Goal: Check status: Check status

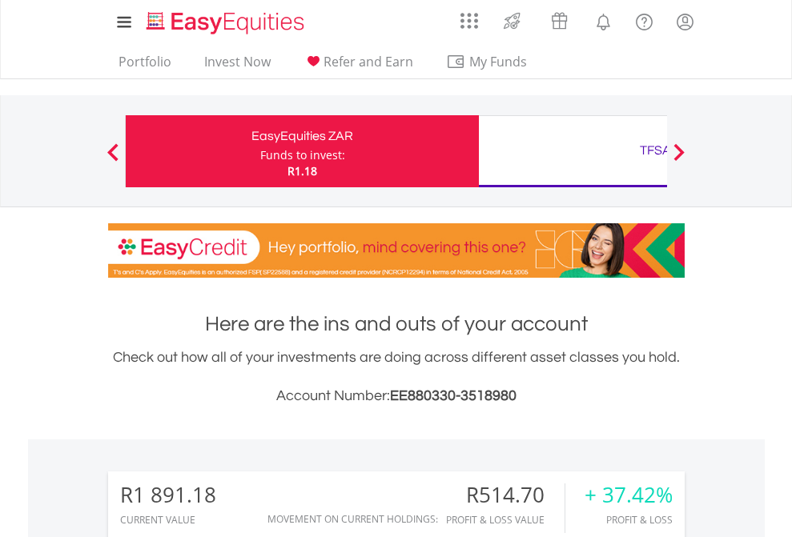
scroll to position [154, 251]
click at [260, 151] on div "Funds to invest:" at bounding box center [302, 155] width 85 height 16
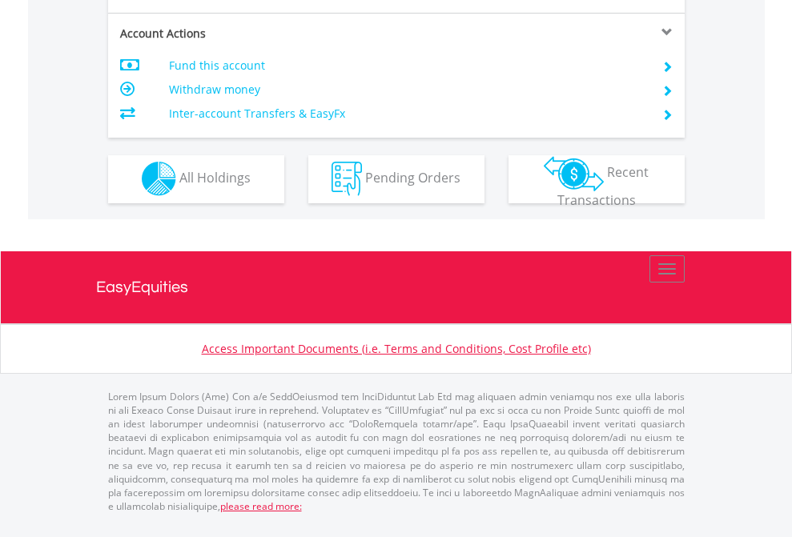
scroll to position [1365, 0]
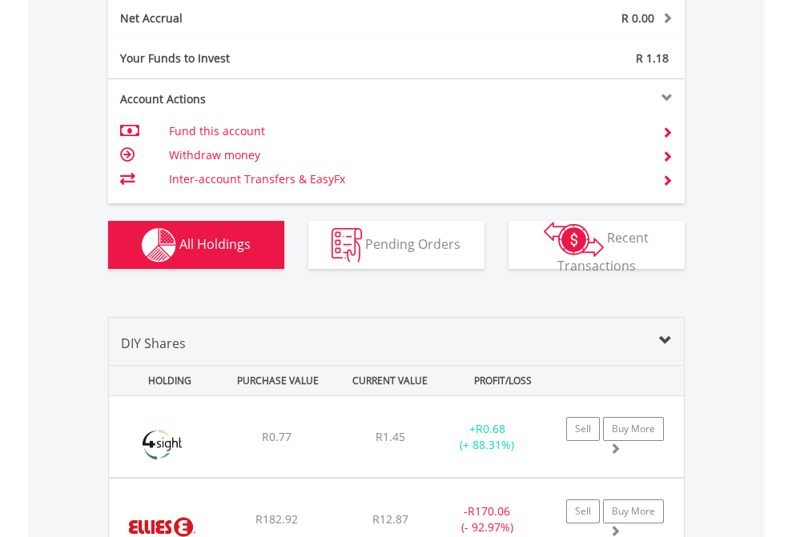
scroll to position [1813, 0]
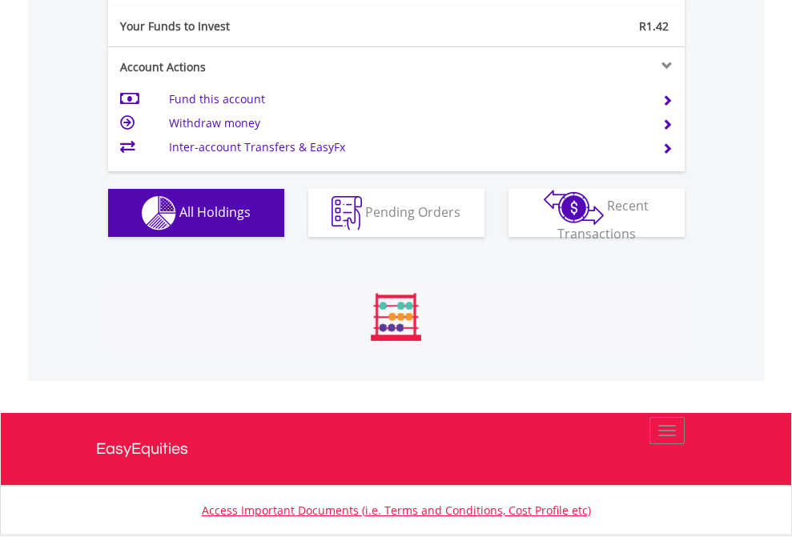
scroll to position [154, 251]
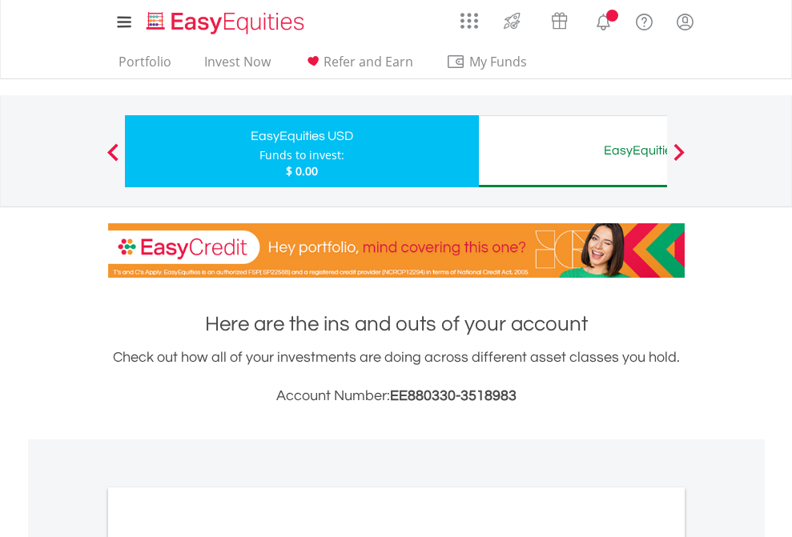
scroll to position [963, 0]
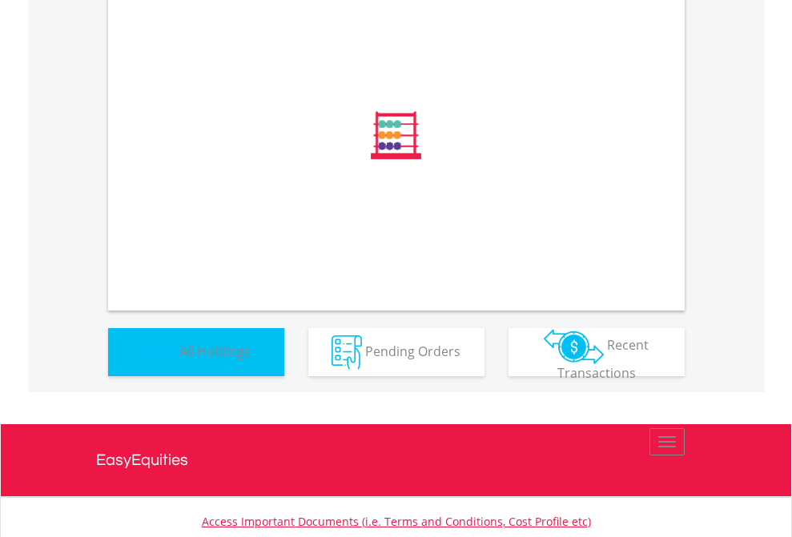
click at [179, 360] on span "All Holdings" at bounding box center [214, 351] width 71 height 18
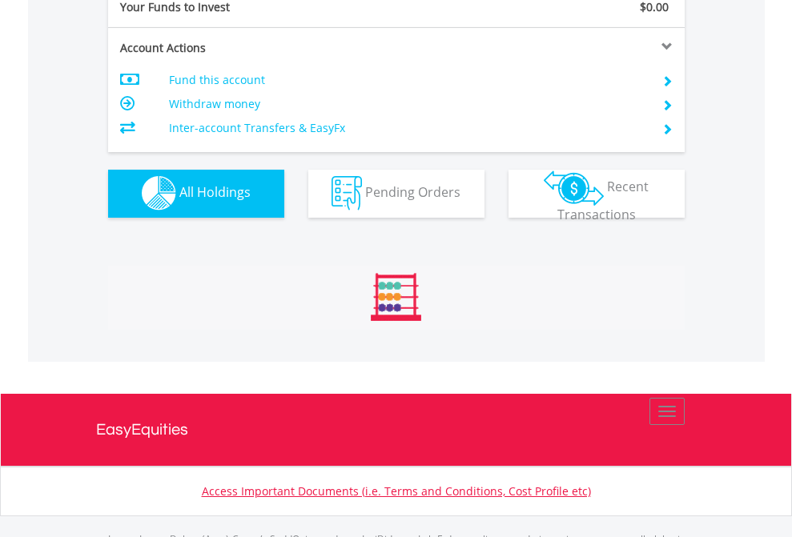
scroll to position [1586, 0]
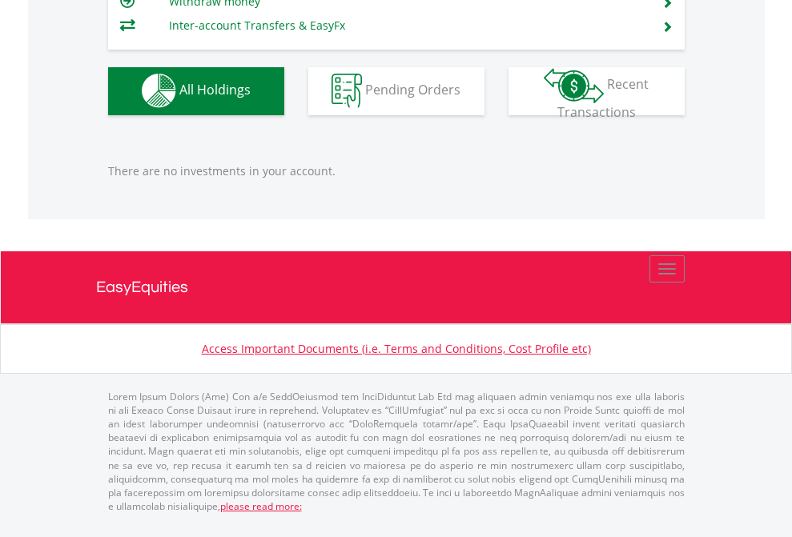
scroll to position [154, 251]
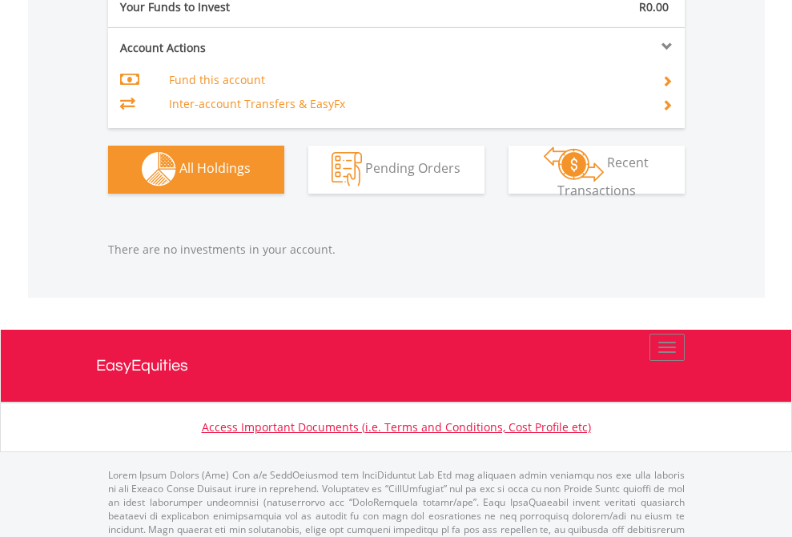
scroll to position [1586, 0]
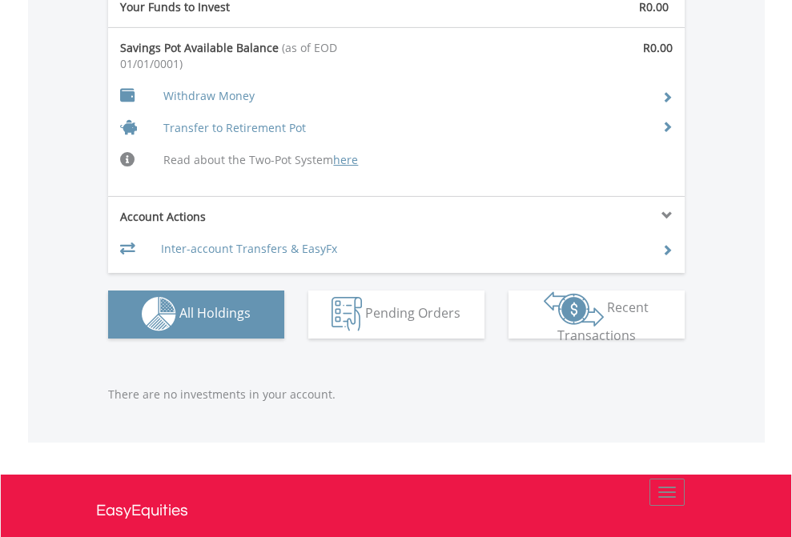
scroll to position [1655, 0]
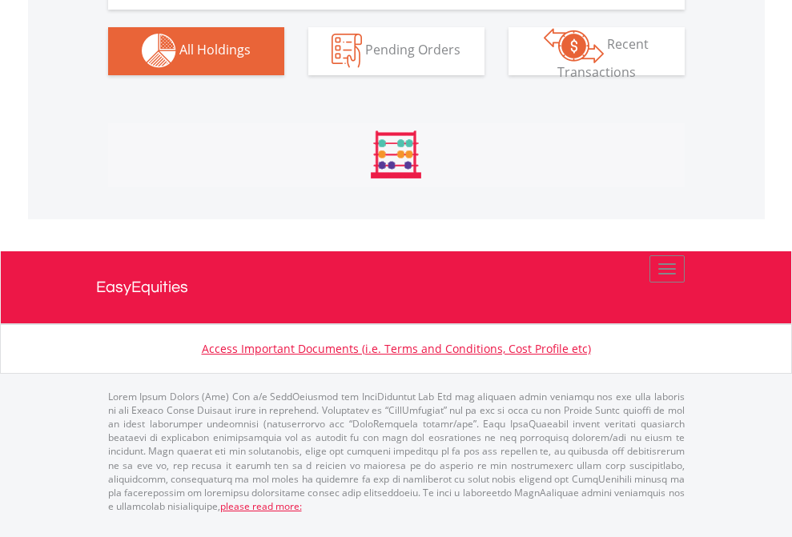
scroll to position [1586, 0]
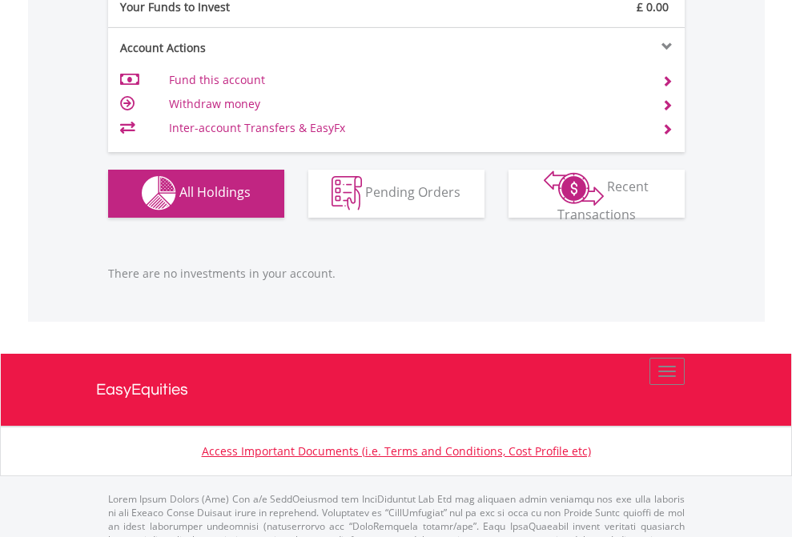
scroll to position [1586, 0]
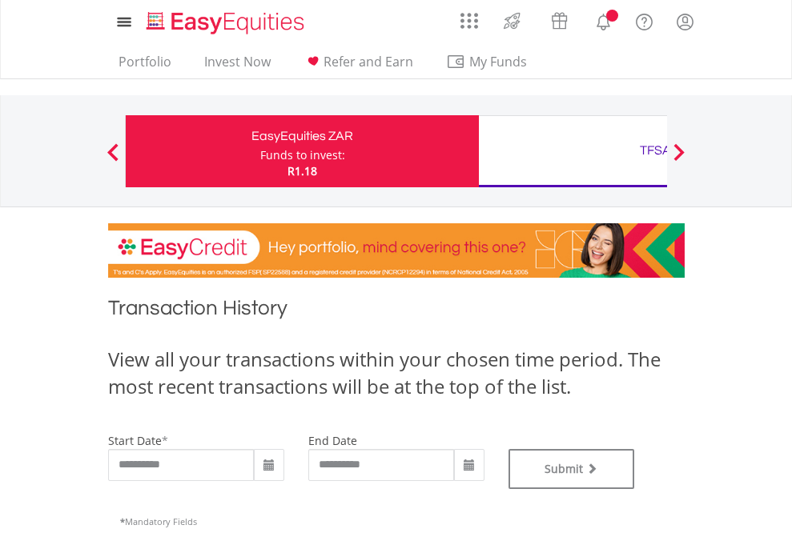
type input "**********"
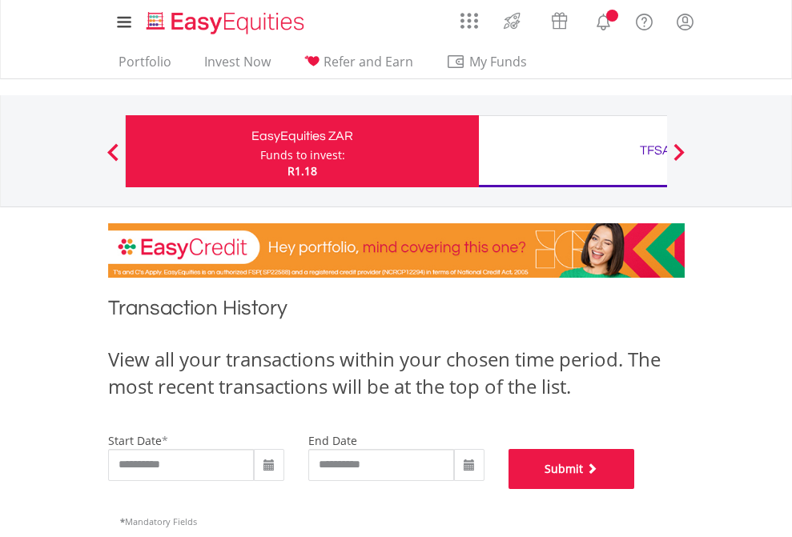
click at [635, 489] on button "Submit" at bounding box center [571, 469] width 127 height 40
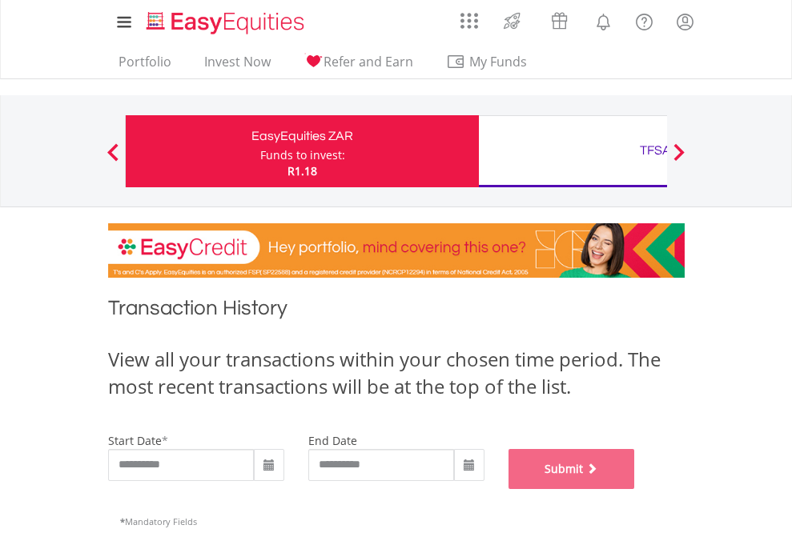
scroll to position [649, 0]
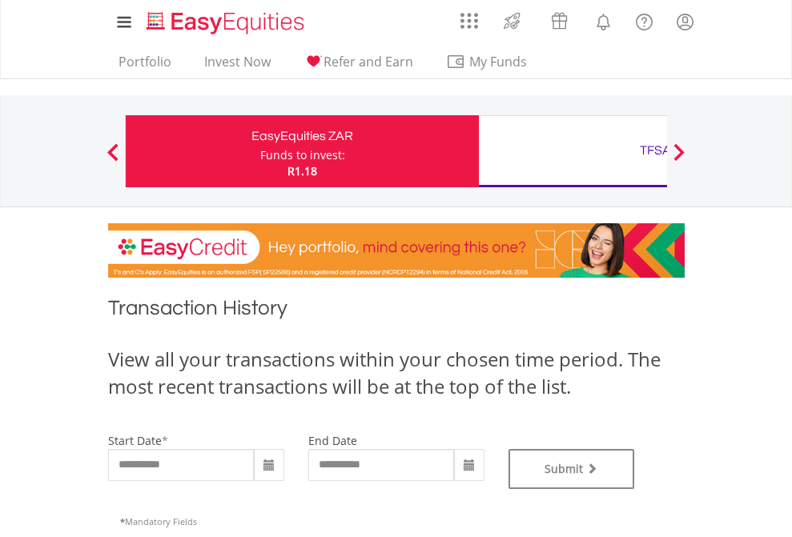
click at [573, 151] on div "TFSA" at bounding box center [655, 150] width 334 height 22
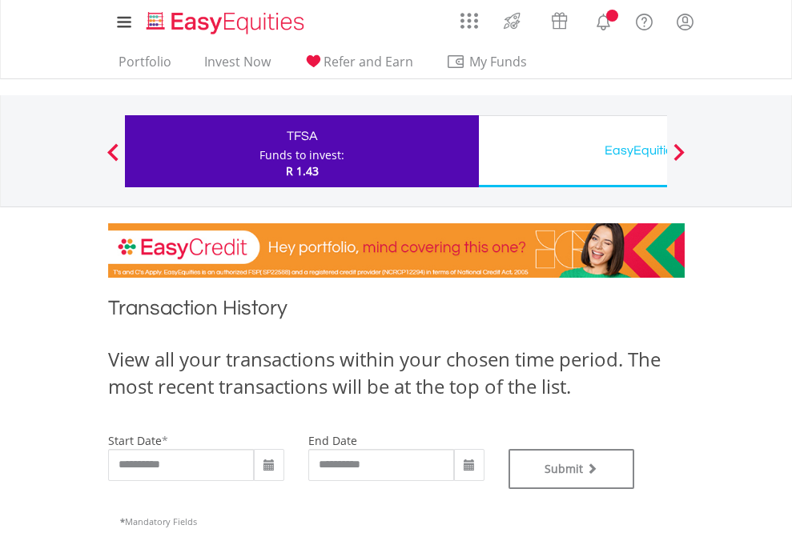
type input "**********"
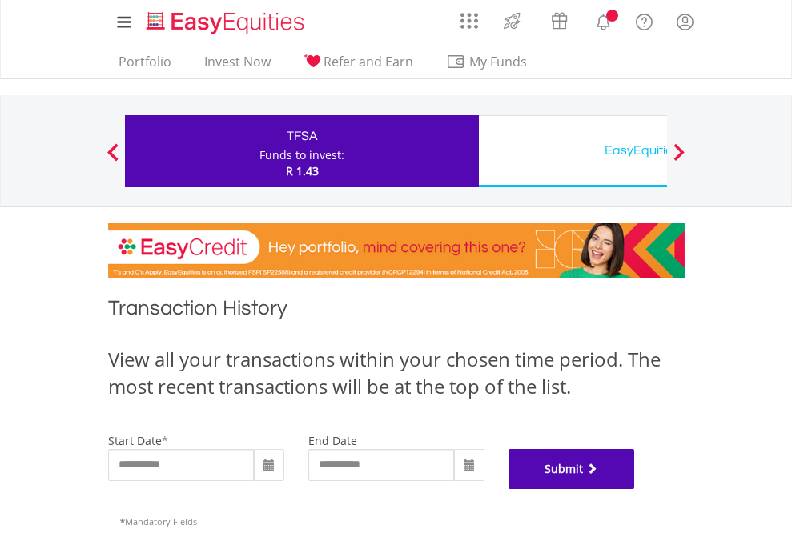
click at [635, 489] on button "Submit" at bounding box center [571, 469] width 127 height 40
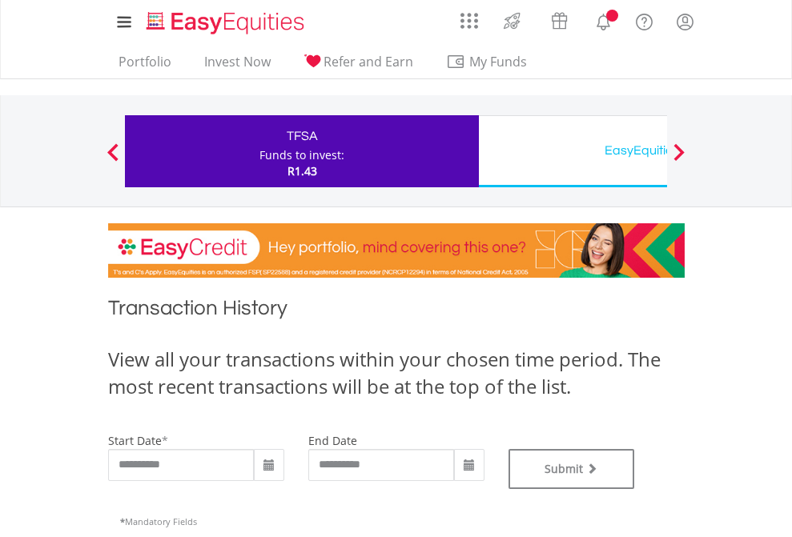
click at [573, 151] on div "EasyEquities USD" at bounding box center [655, 150] width 334 height 22
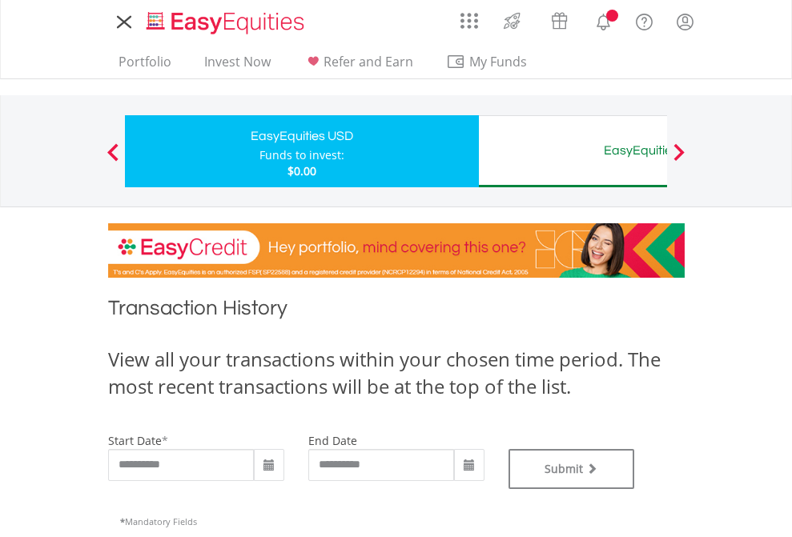
type input "**********"
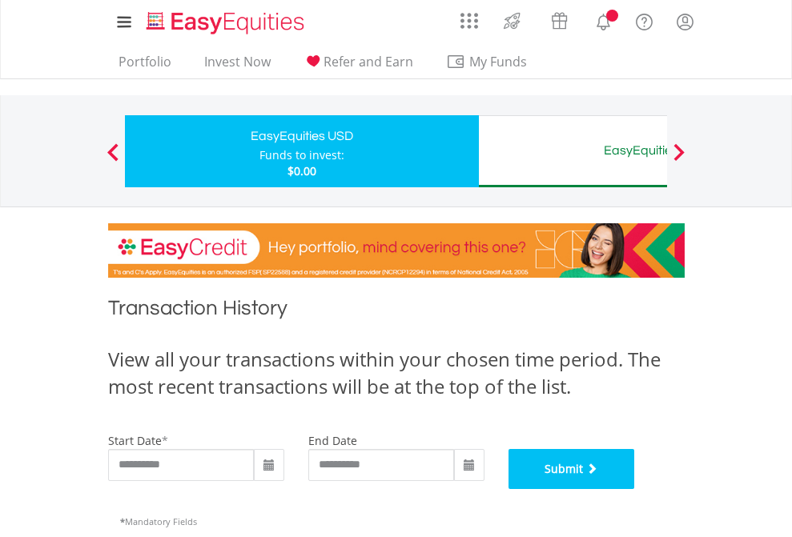
click at [635, 489] on button "Submit" at bounding box center [571, 469] width 127 height 40
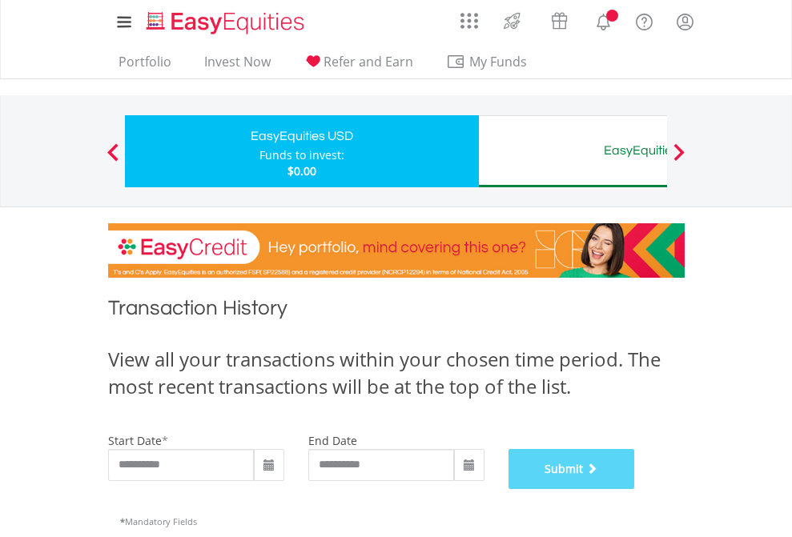
scroll to position [649, 0]
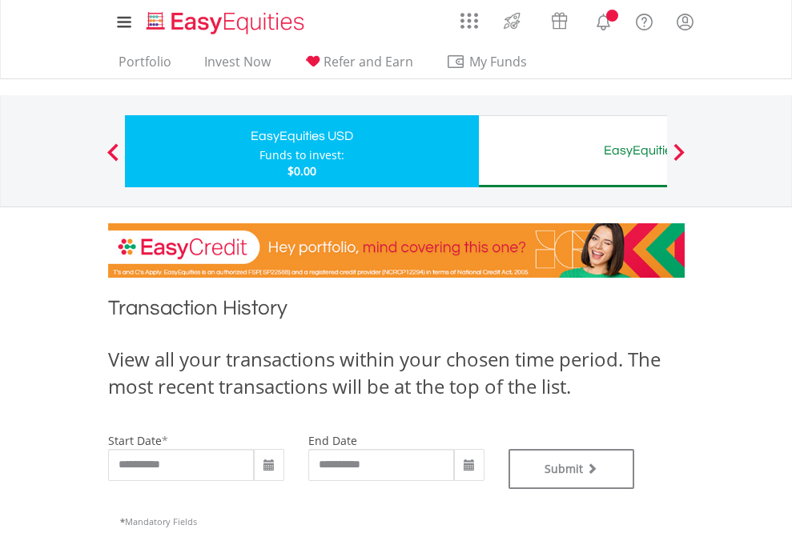
click at [573, 151] on div "EasyEquities AUD" at bounding box center [655, 150] width 334 height 22
type input "**********"
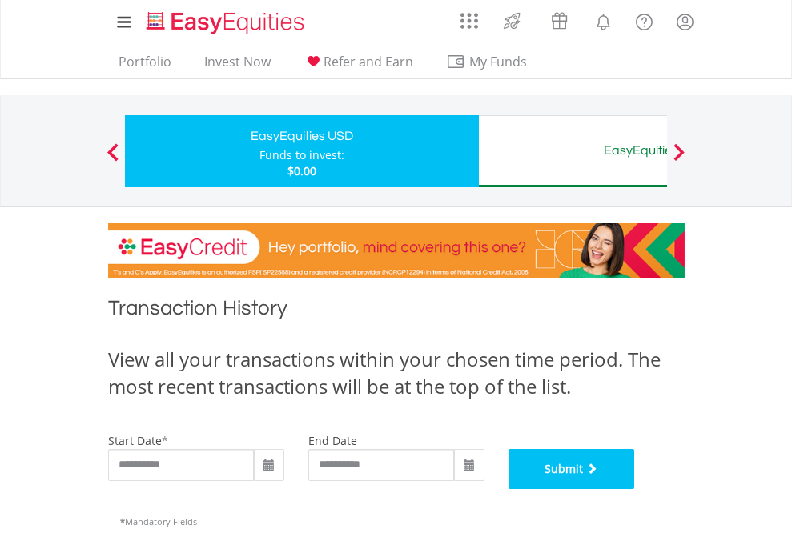
click at [635, 489] on button "Submit" at bounding box center [571, 469] width 127 height 40
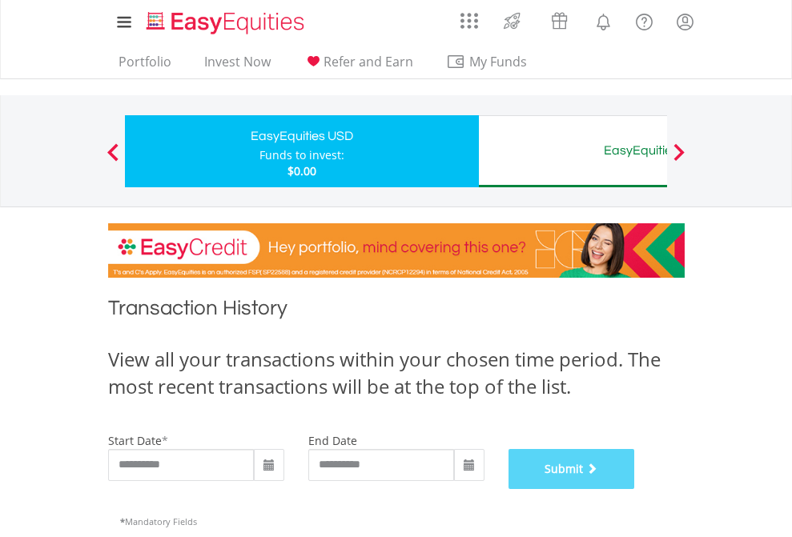
scroll to position [649, 0]
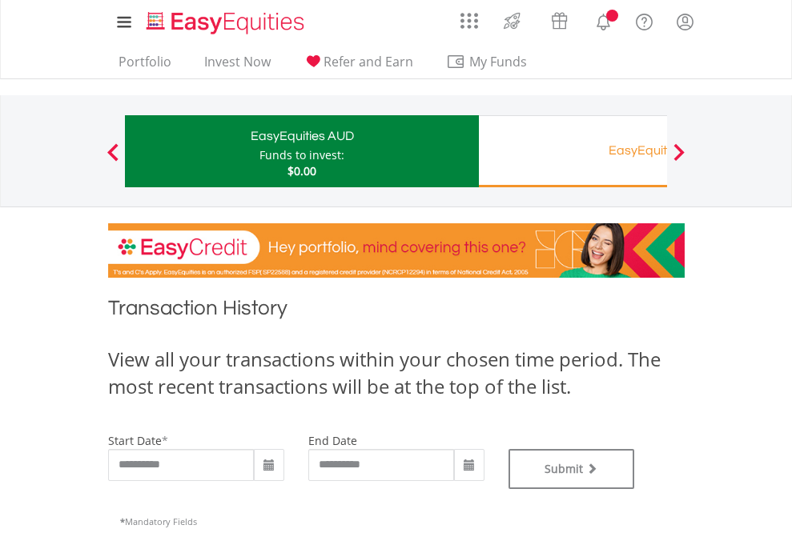
click at [573, 151] on div "EasyEquities RA" at bounding box center [655, 150] width 334 height 22
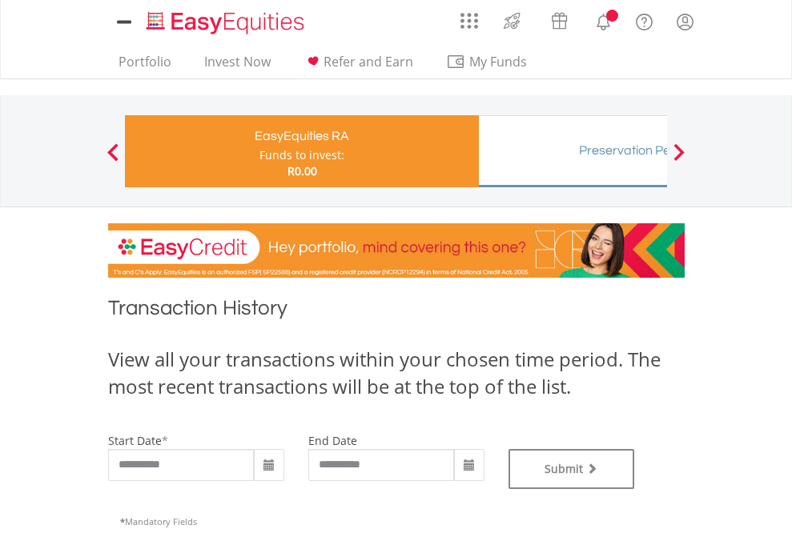
type input "**********"
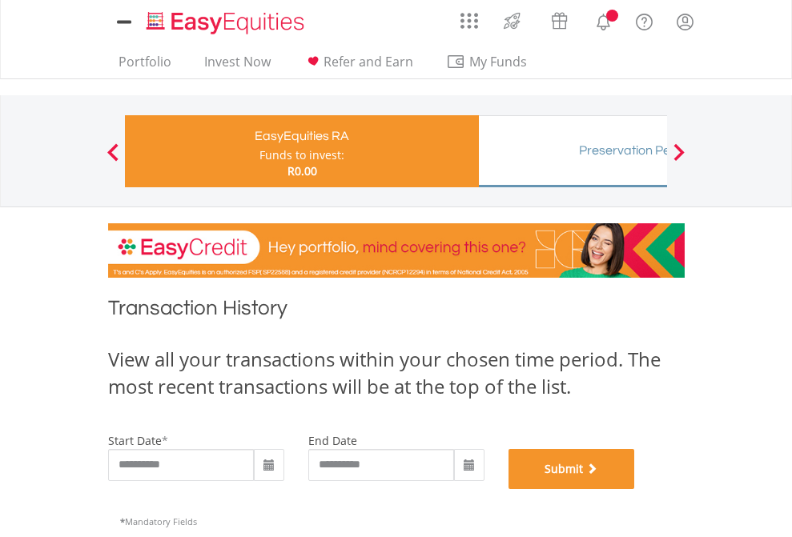
click at [635, 489] on button "Submit" at bounding box center [571, 469] width 127 height 40
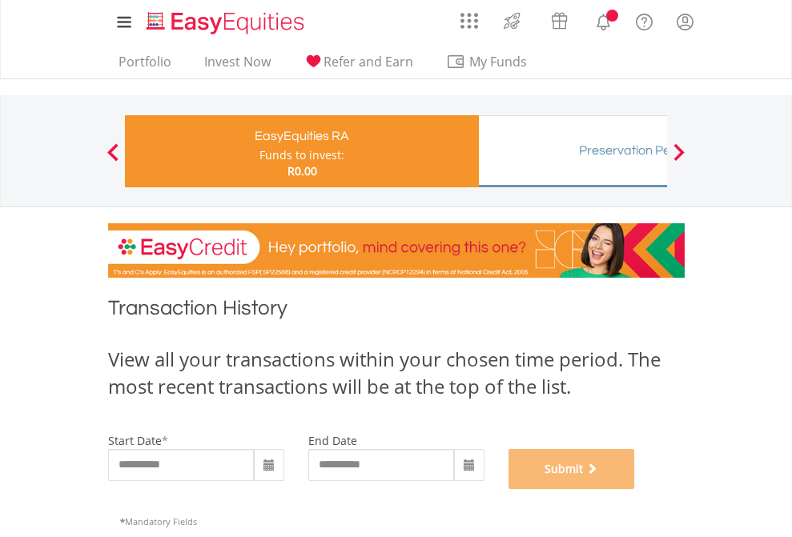
scroll to position [649, 0]
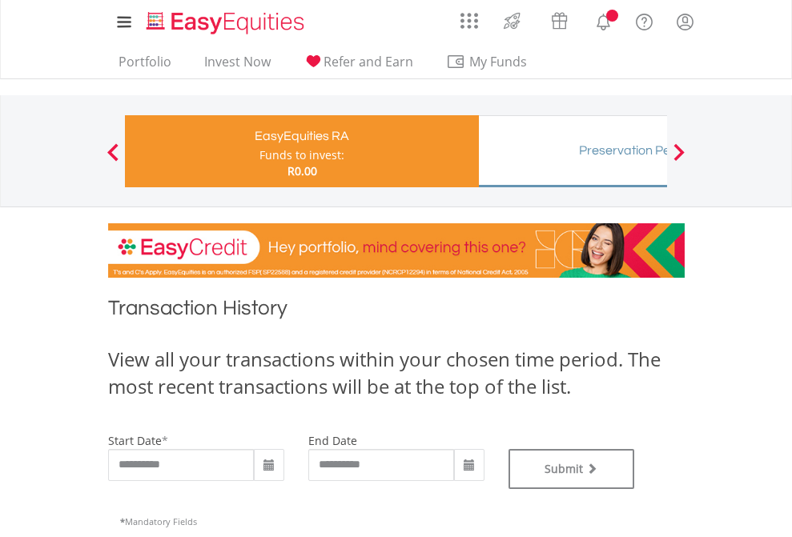
click at [573, 151] on div "Preservation Pension Fund" at bounding box center [655, 150] width 334 height 22
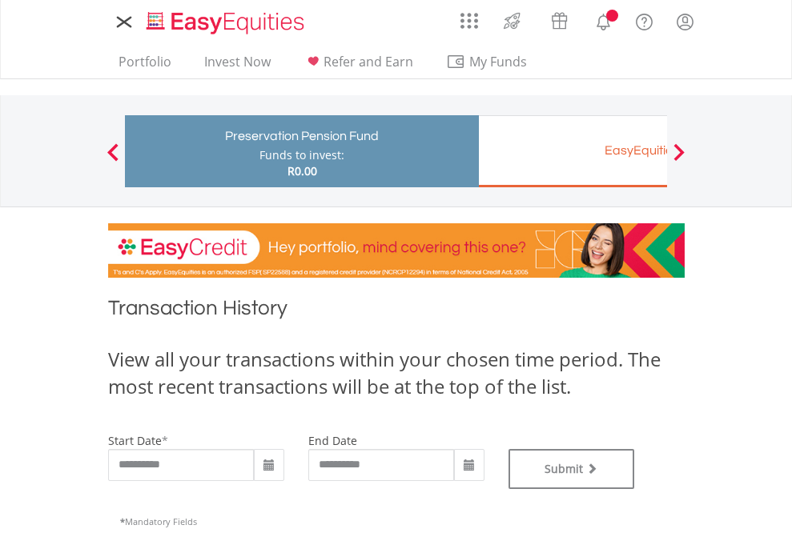
type input "**********"
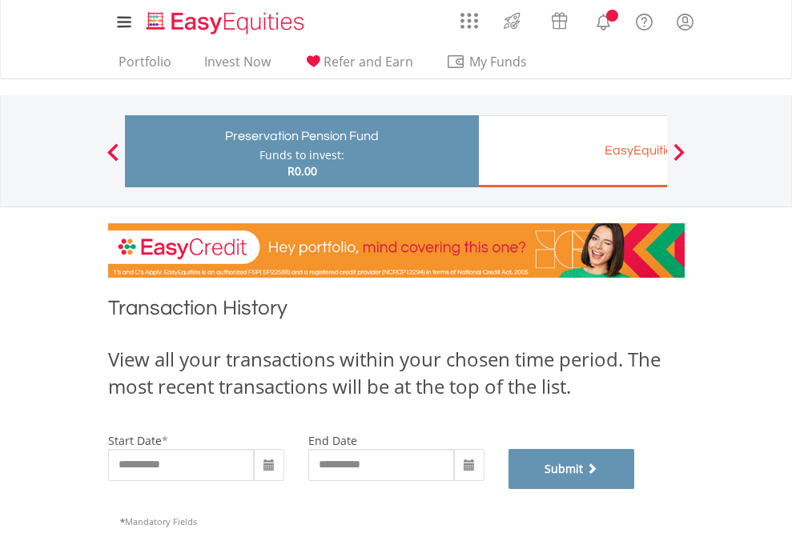
click at [635, 489] on button "Submit" at bounding box center [571, 469] width 127 height 40
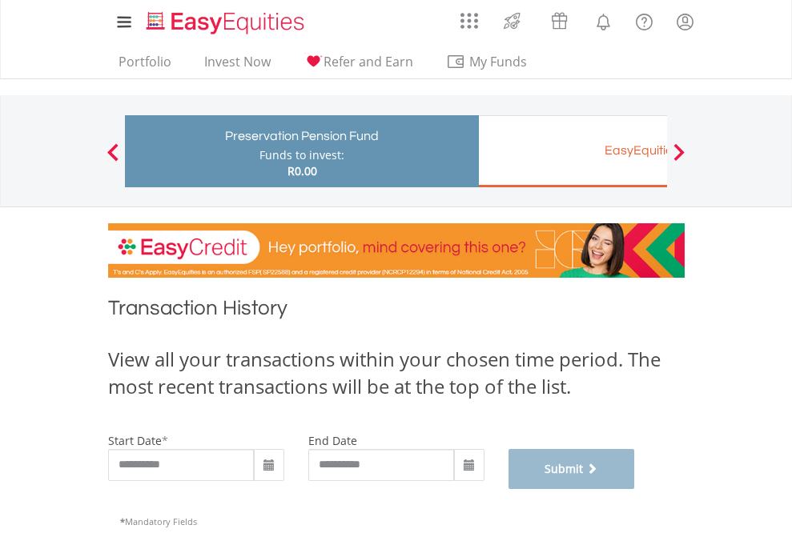
scroll to position [649, 0]
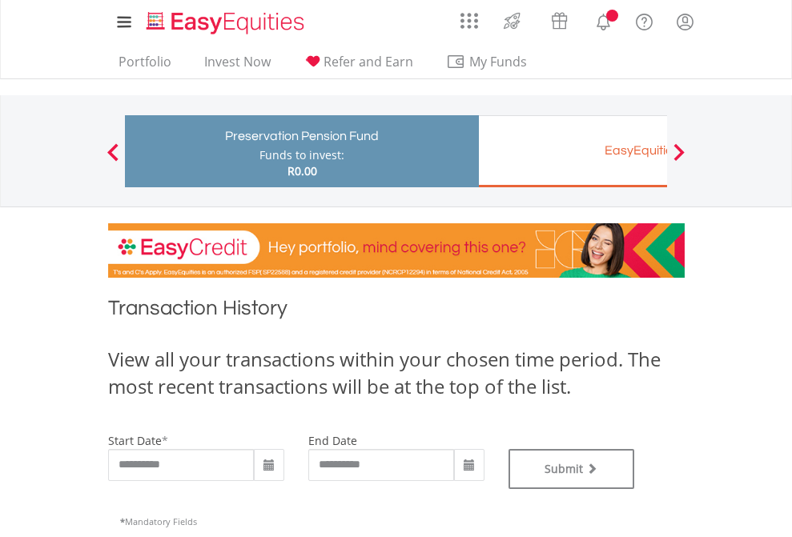
click at [573, 151] on div "EasyEquities EUR" at bounding box center [655, 150] width 334 height 22
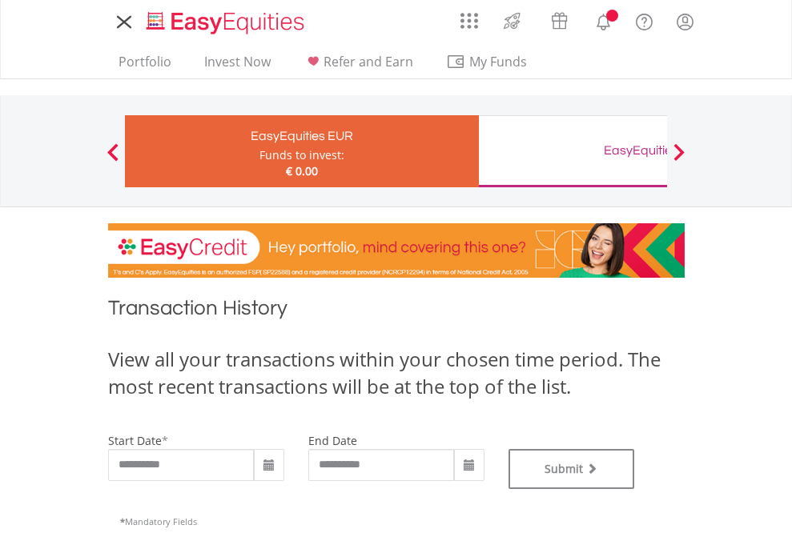
type input "**********"
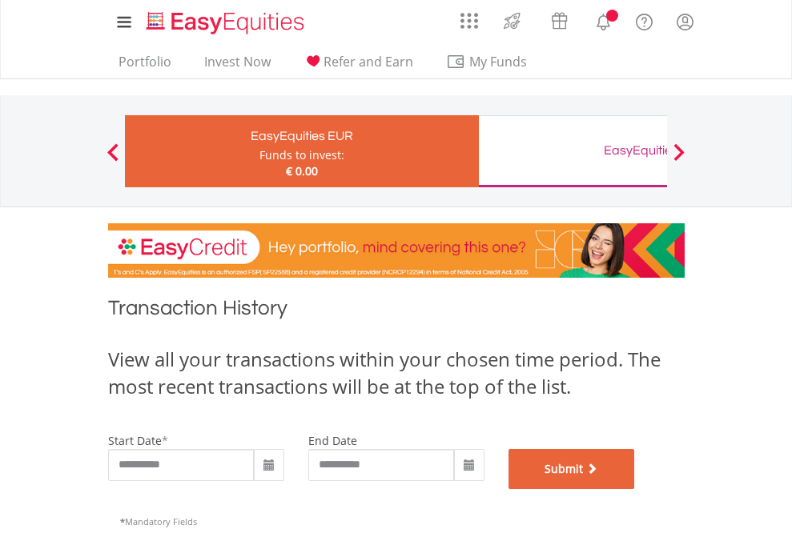
click at [635, 489] on button "Submit" at bounding box center [571, 469] width 127 height 40
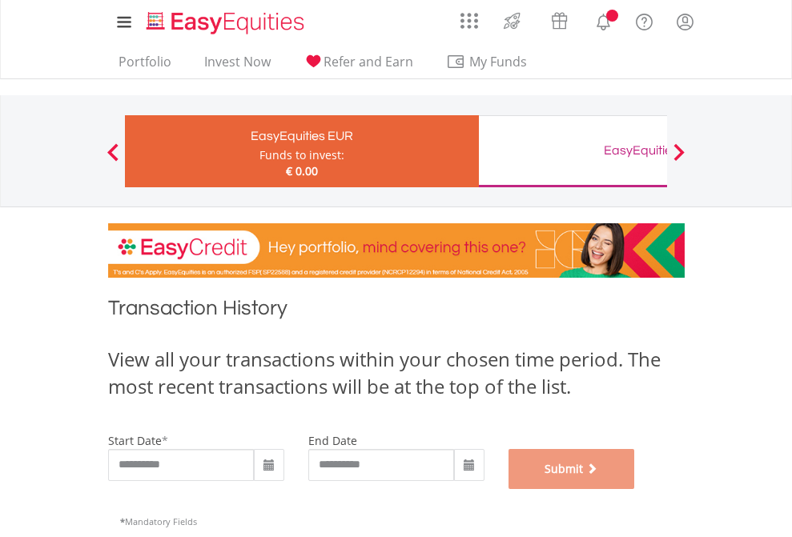
scroll to position [649, 0]
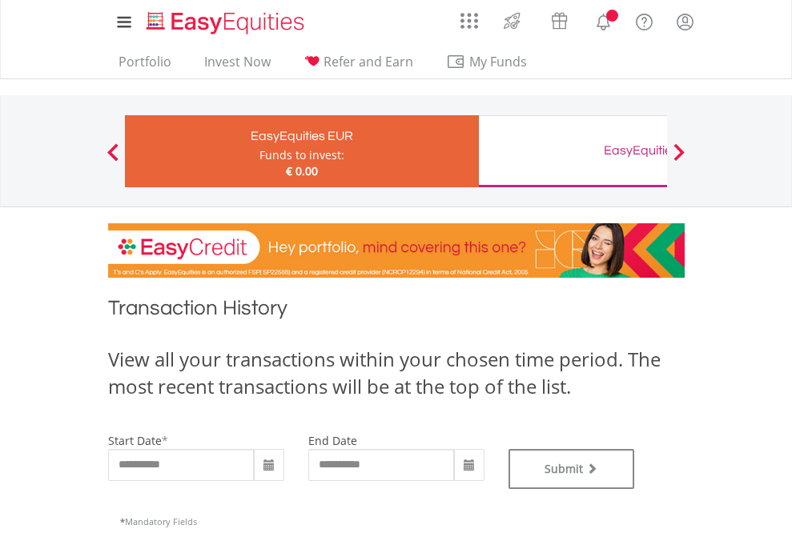
click at [573, 151] on div "EasyEquities GBP" at bounding box center [655, 150] width 334 height 22
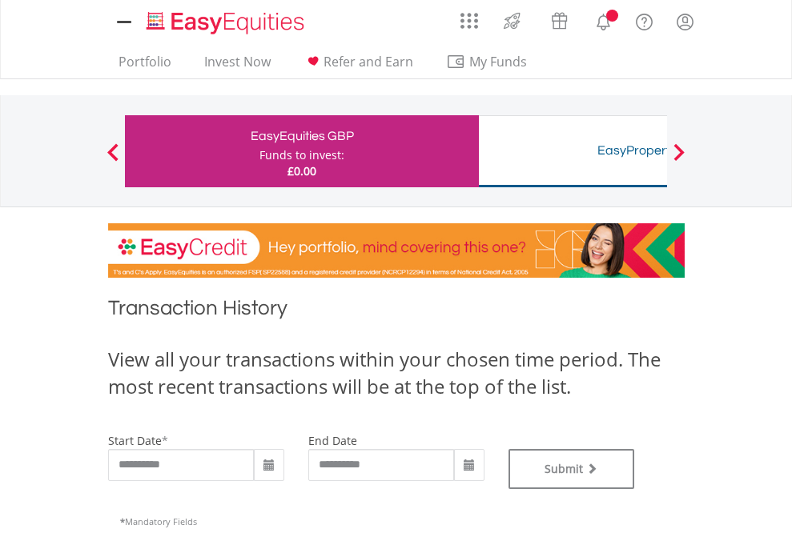
type input "**********"
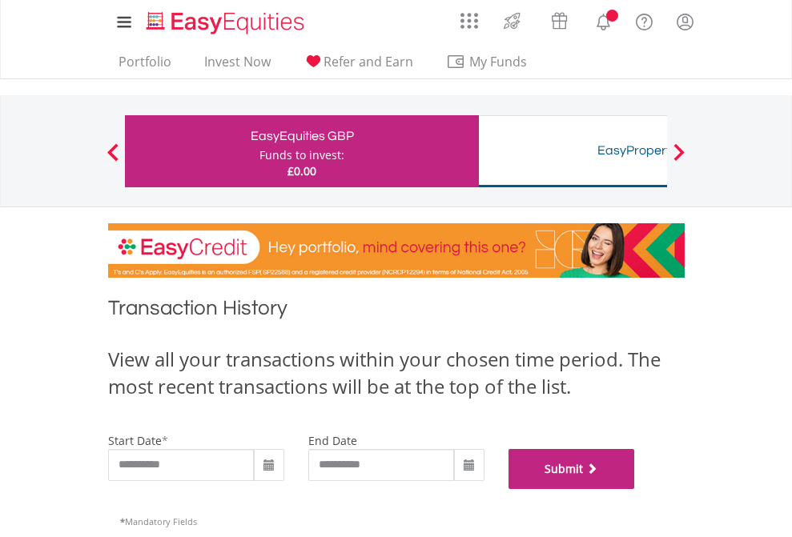
click at [635, 489] on button "Submit" at bounding box center [571, 469] width 127 height 40
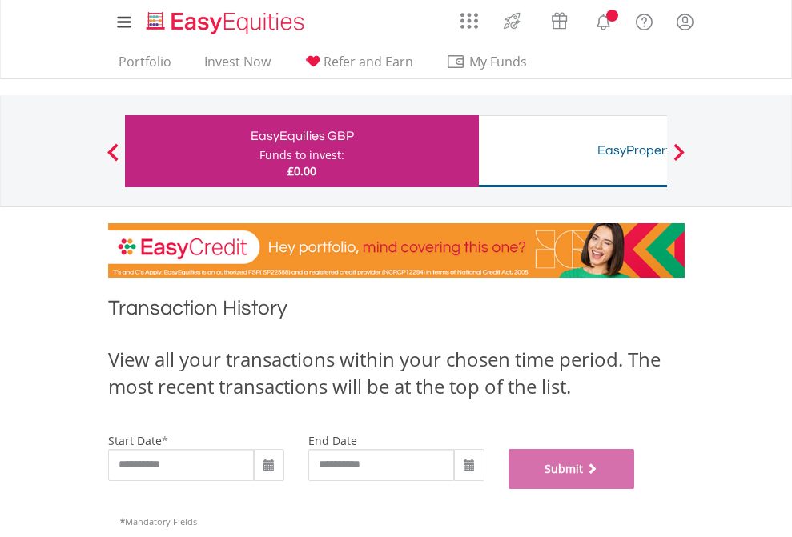
scroll to position [649, 0]
